Goal: Find specific page/section: Find specific page/section

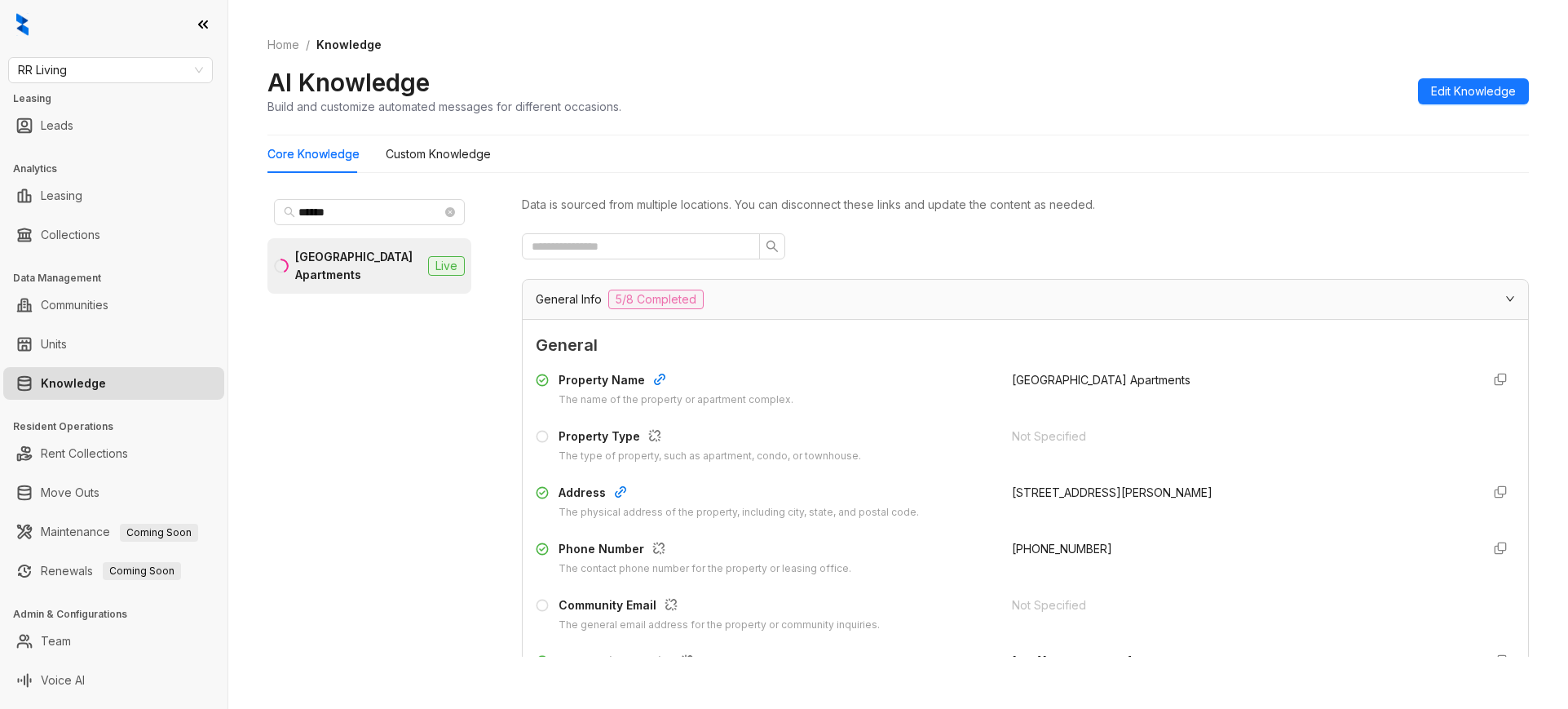
scroll to position [2811, 0]
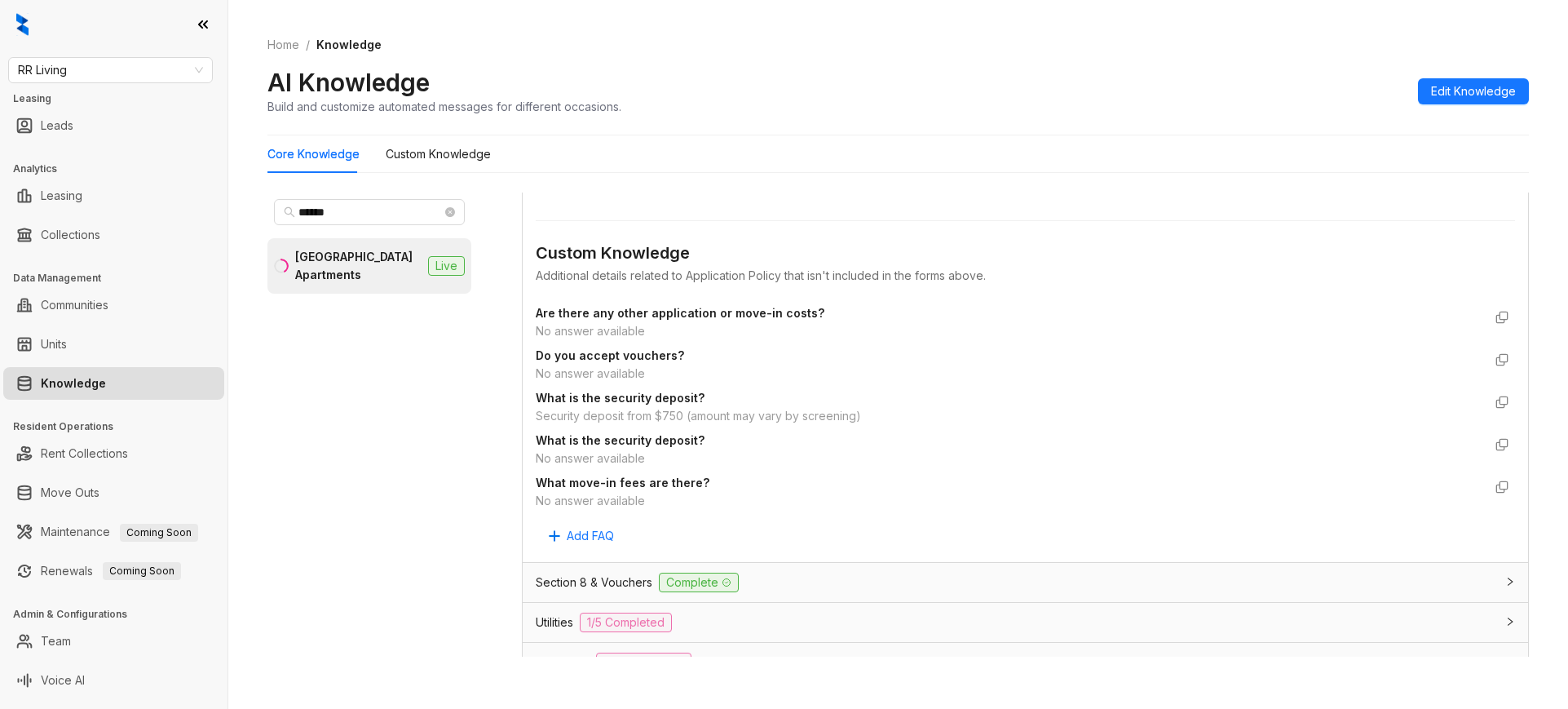
drag, startPoint x: 105, startPoint y: 87, endPoint x: 108, endPoint y: 45, distance: 42.1
click at [108, 45] on div "RR Living Leasing Leads Analytics Leasing Collections Data Management Communiti…" at bounding box center [113, 354] width 228 height 709
click at [108, 45] on div at bounding box center [113, 25] width 228 height 49
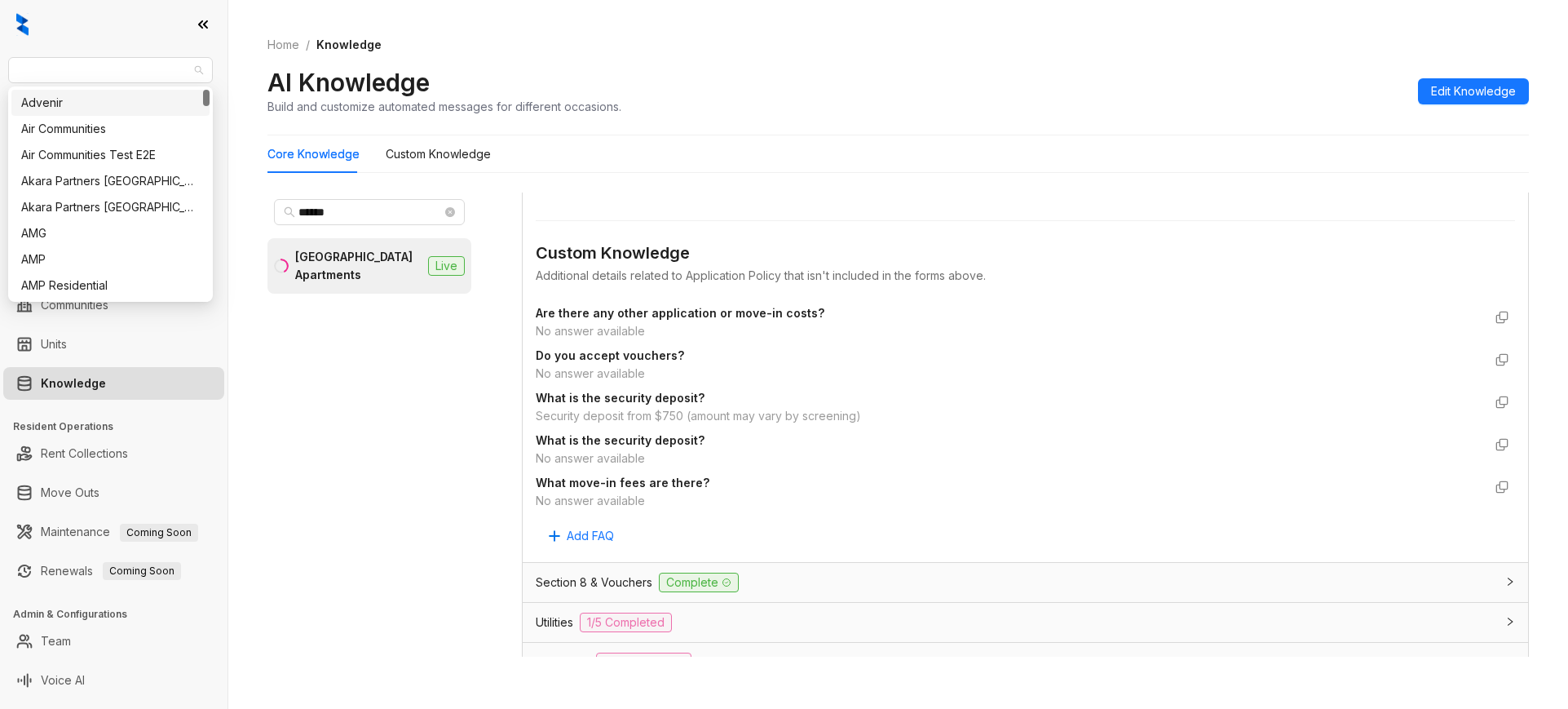
drag, startPoint x: 100, startPoint y: 60, endPoint x: 0, endPoint y: 73, distance: 100.8
click at [0, 73] on div "RR Living Leasing Leads Analytics Leasing Collections Data Management Communiti…" at bounding box center [113, 354] width 228 height 709
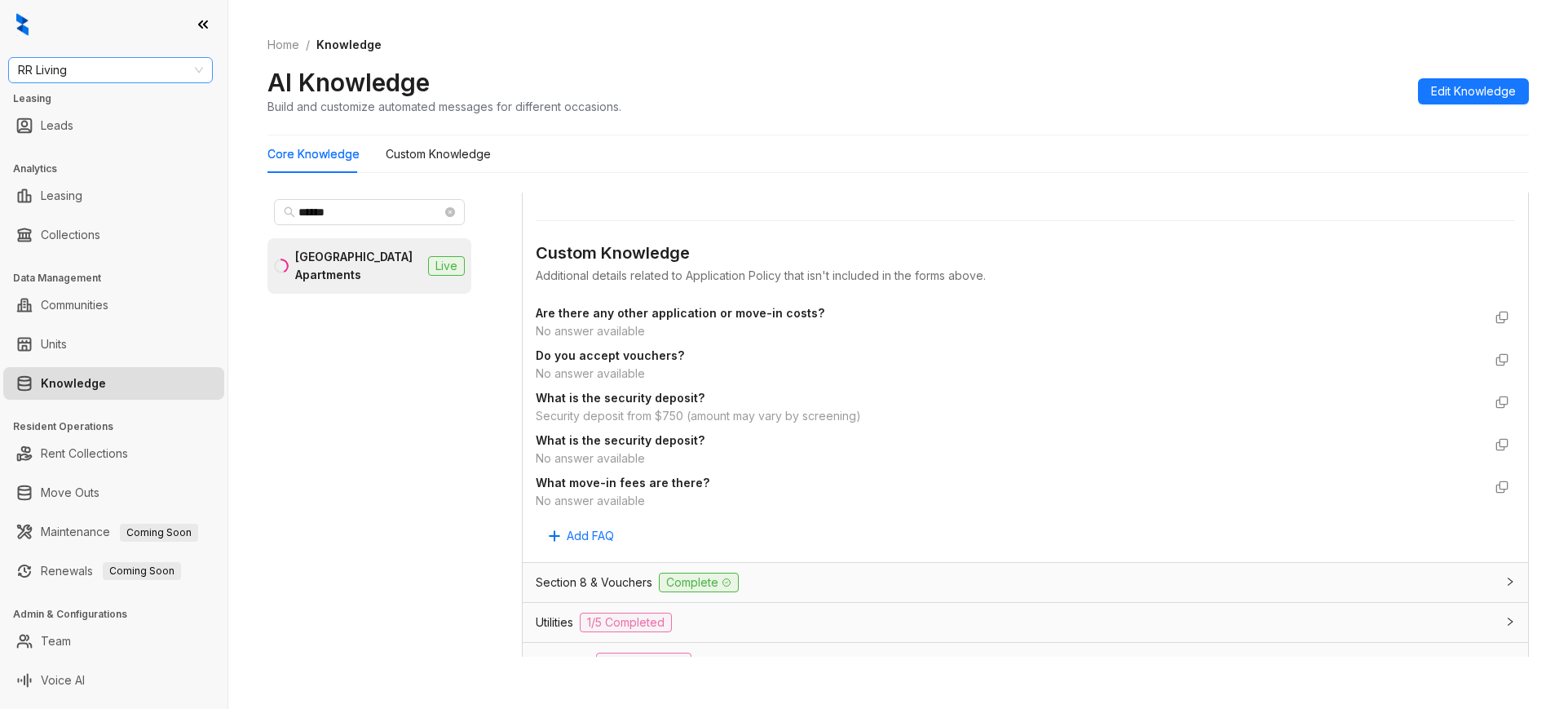
click at [35, 69] on span "RR Living" at bounding box center [110, 69] width 185 height 25
type input "***"
click at [79, 102] on div "Westcorp" at bounding box center [110, 102] width 179 height 18
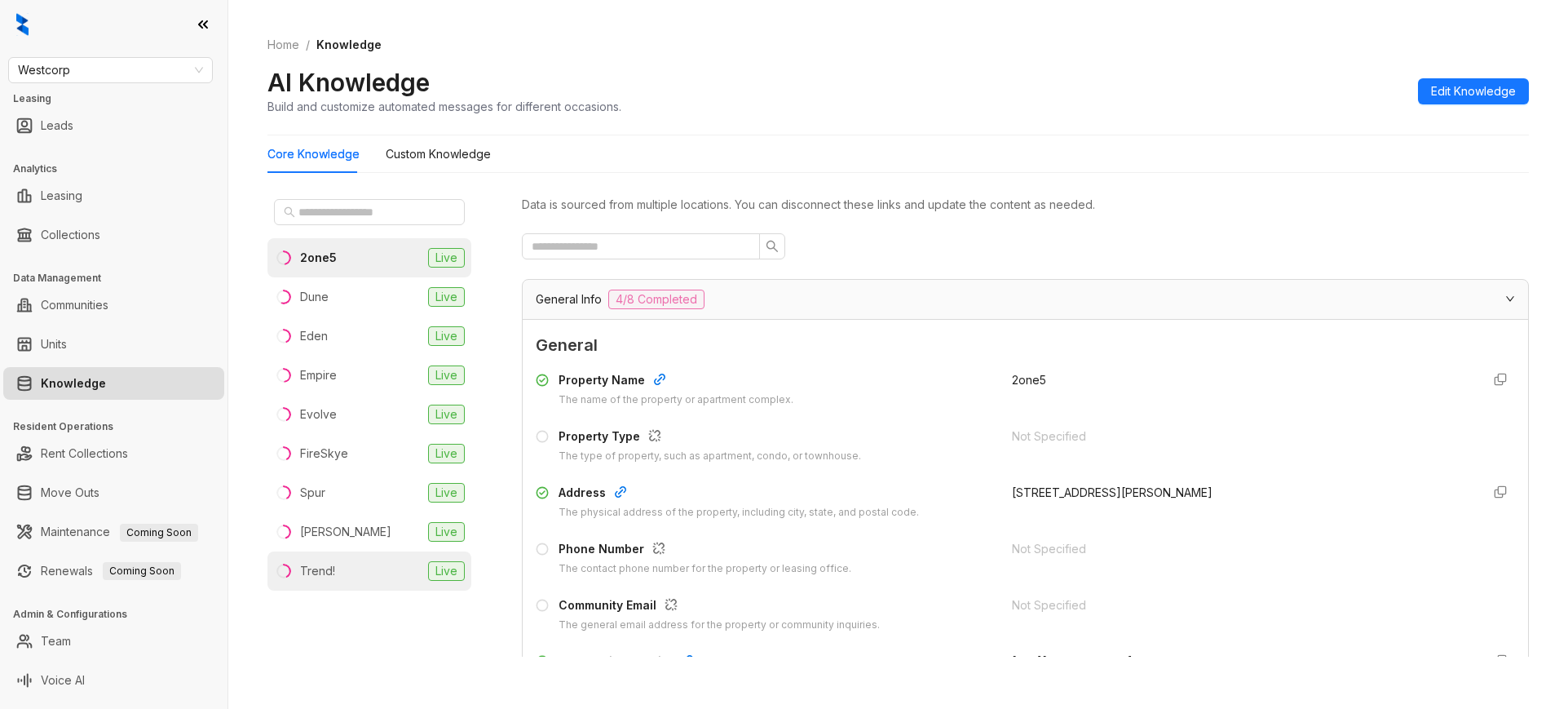
click at [379, 573] on li "Trend! Live" at bounding box center [369, 571] width 204 height 39
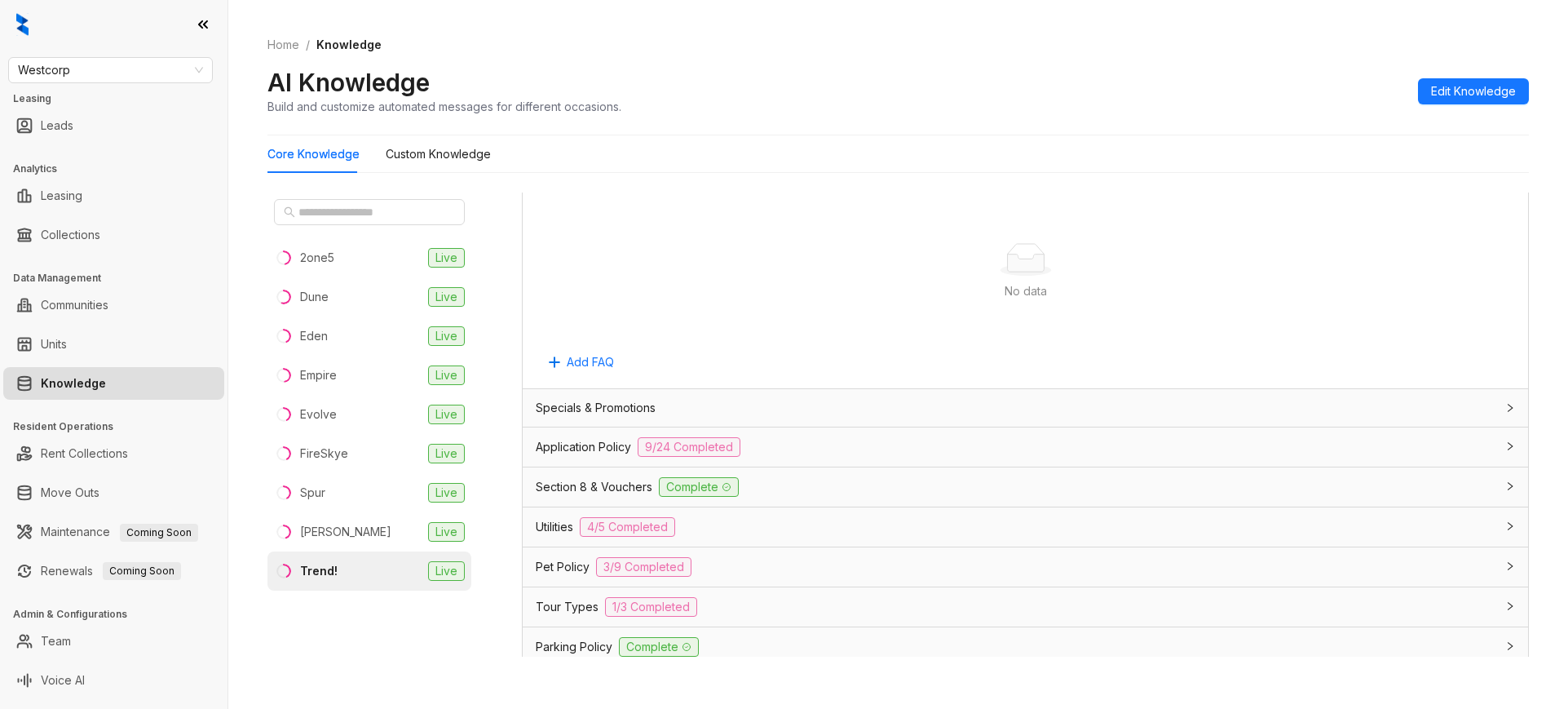
scroll to position [873, 0]
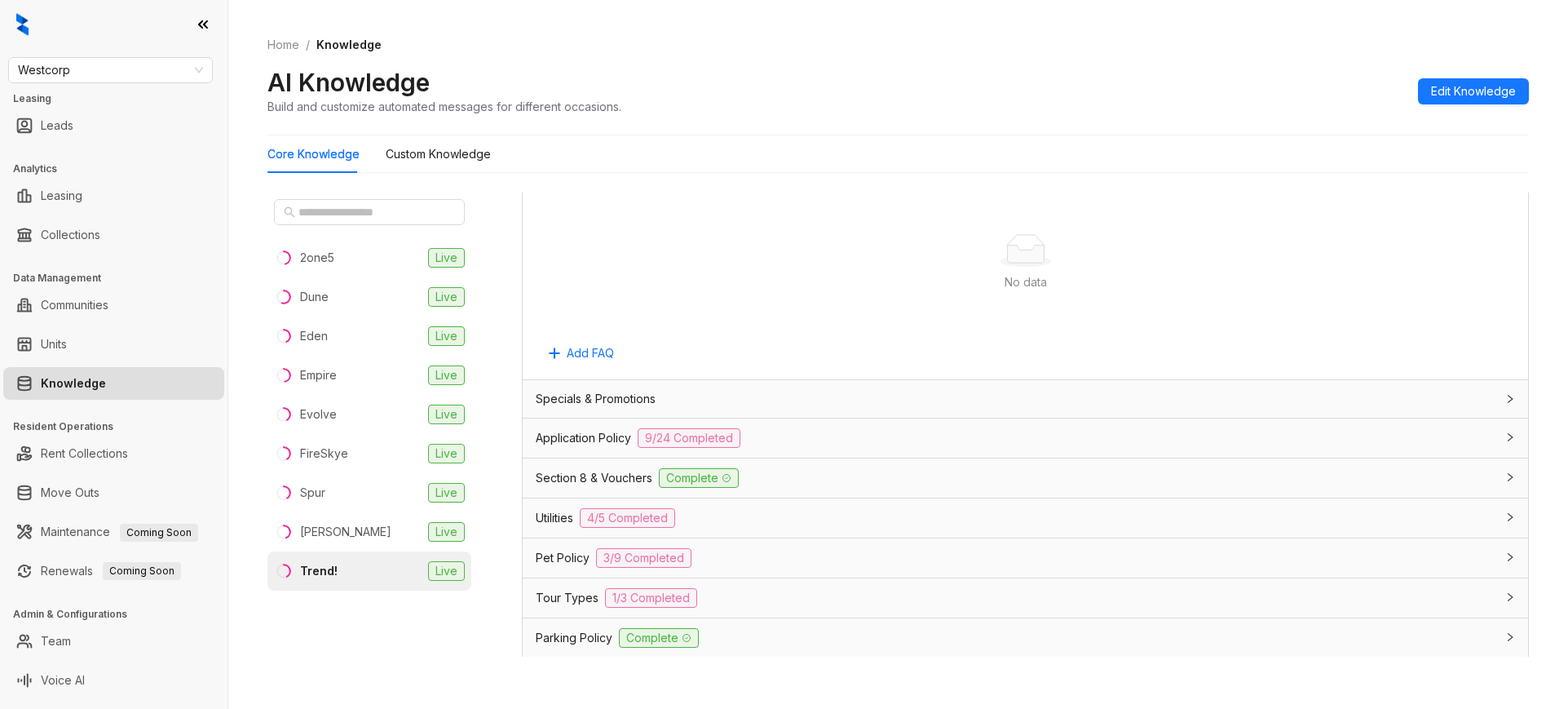
click at [662, 560] on span "3/9 Completed" at bounding box center [643, 557] width 96 height 19
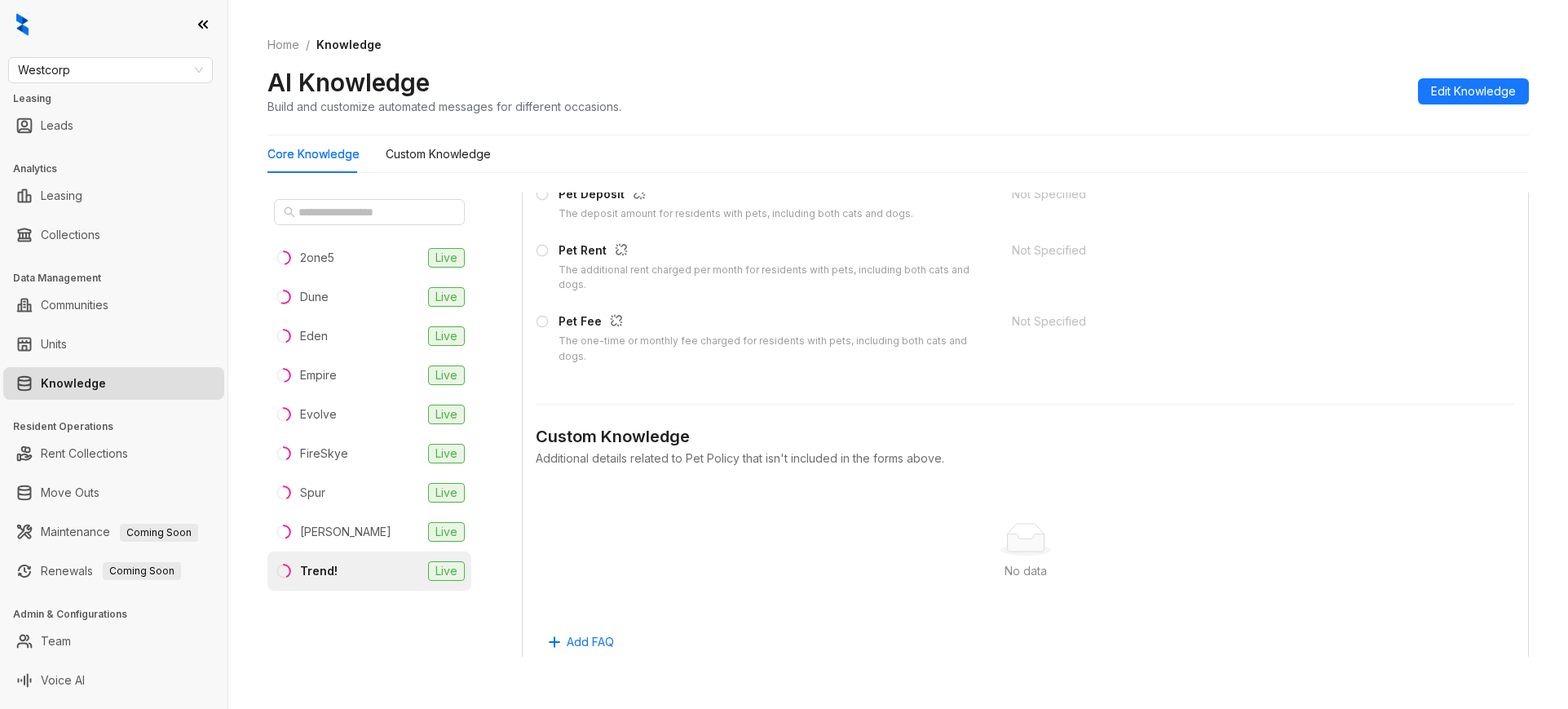
scroll to position [1831, 0]
